Goal: Navigation & Orientation: Go to known website

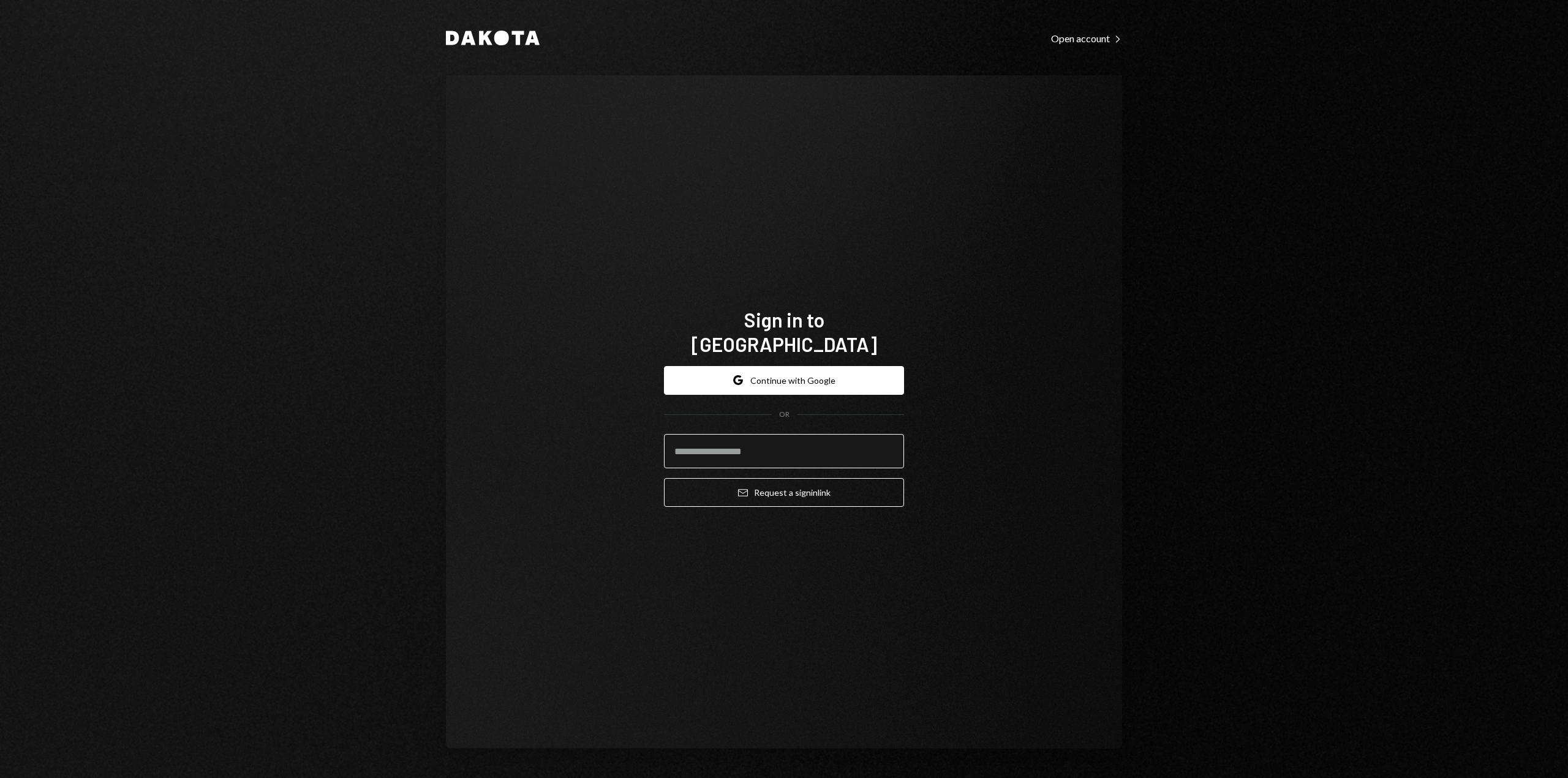
click at [739, 436] on input "email" at bounding box center [784, 450] width 240 height 34
type input "**********"
click at [664, 478] on button "Email Request a sign in link" at bounding box center [784, 492] width 240 height 29
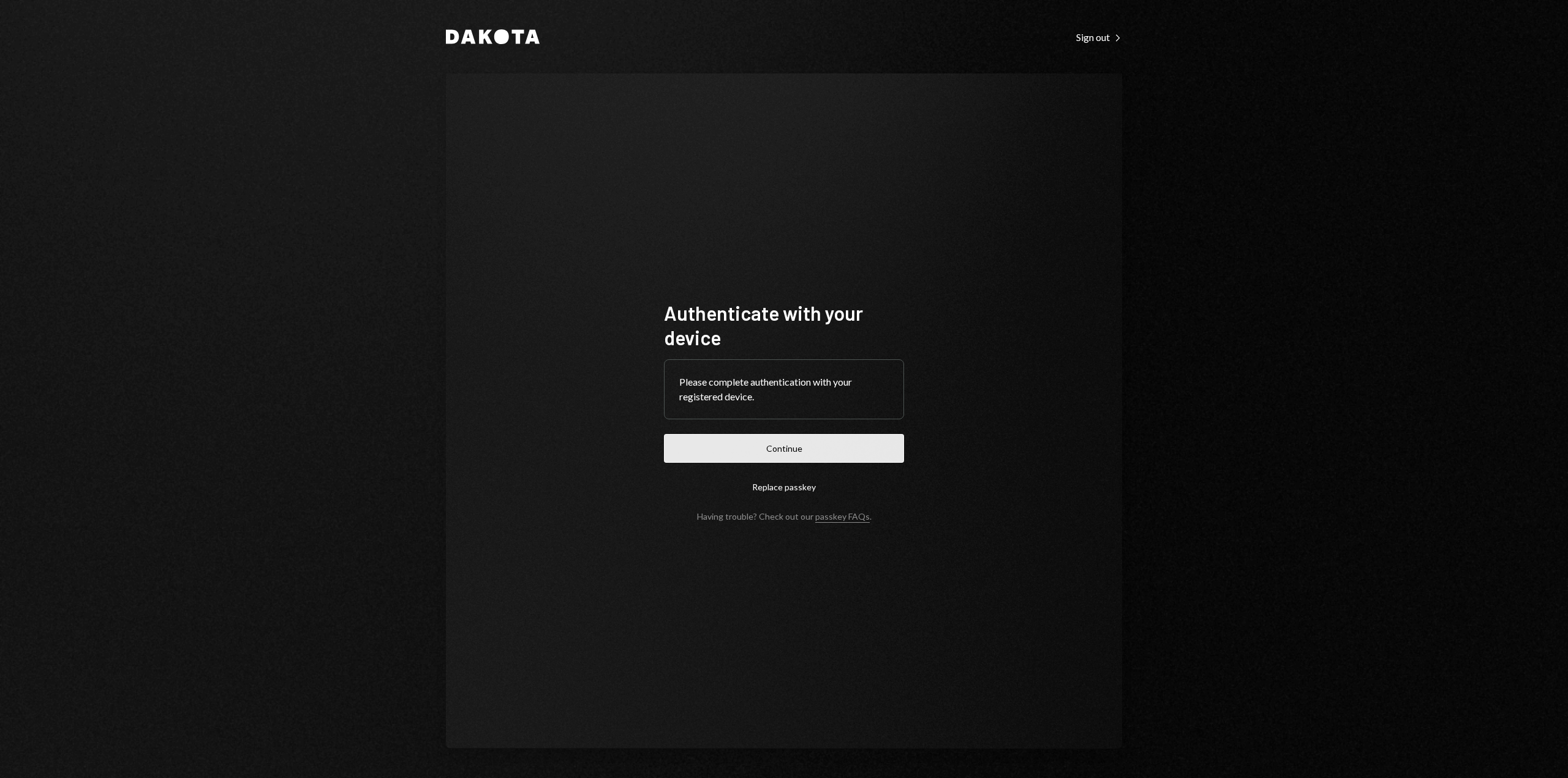
click at [820, 444] on button "Continue" at bounding box center [784, 448] width 240 height 29
